Goal: Information Seeking & Learning: Learn about a topic

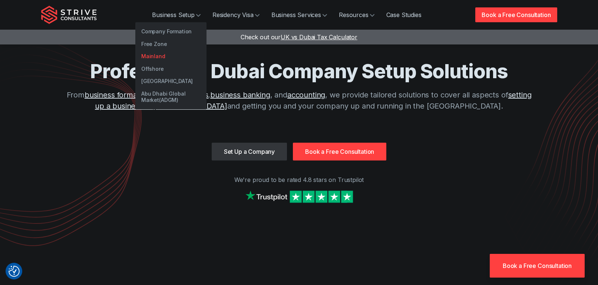
click at [156, 59] on link "Mainland" at bounding box center [170, 56] width 71 height 13
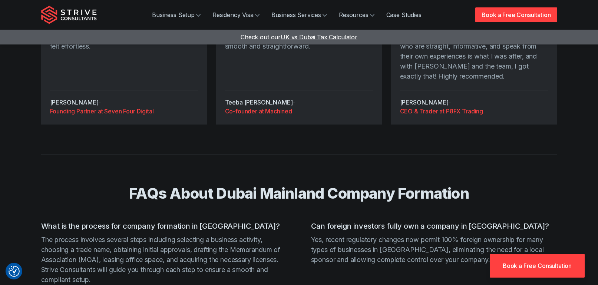
scroll to position [1793, 0]
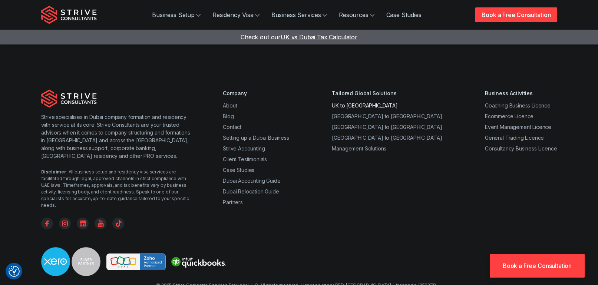
click at [379, 102] on link "UK to Dubai" at bounding box center [365, 105] width 66 height 6
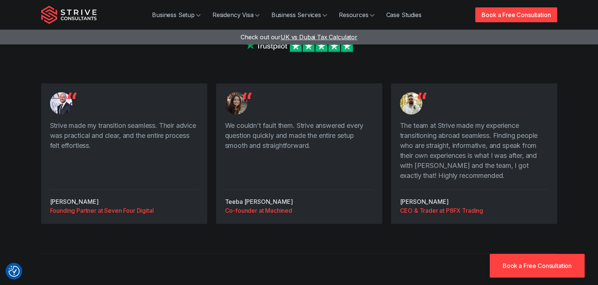
scroll to position [1168, 0]
